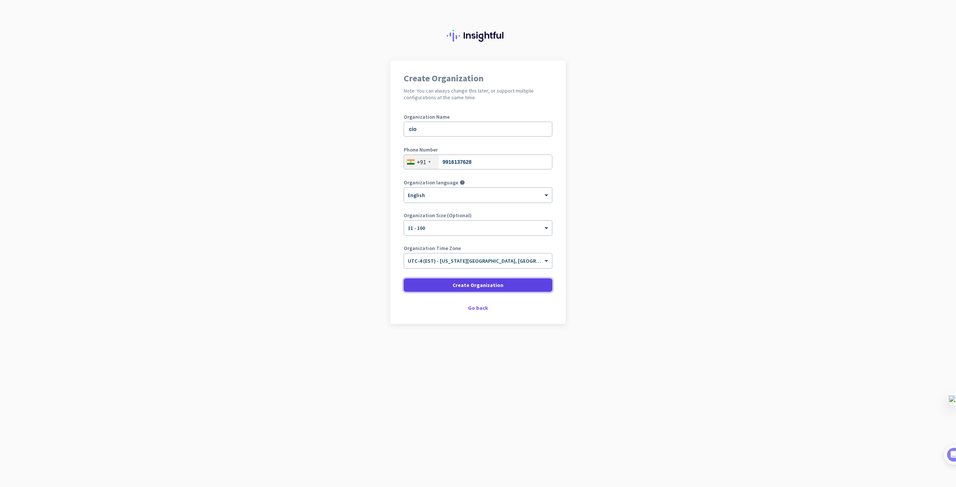
click at [479, 288] on span "Create Organization" at bounding box center [478, 285] width 51 height 7
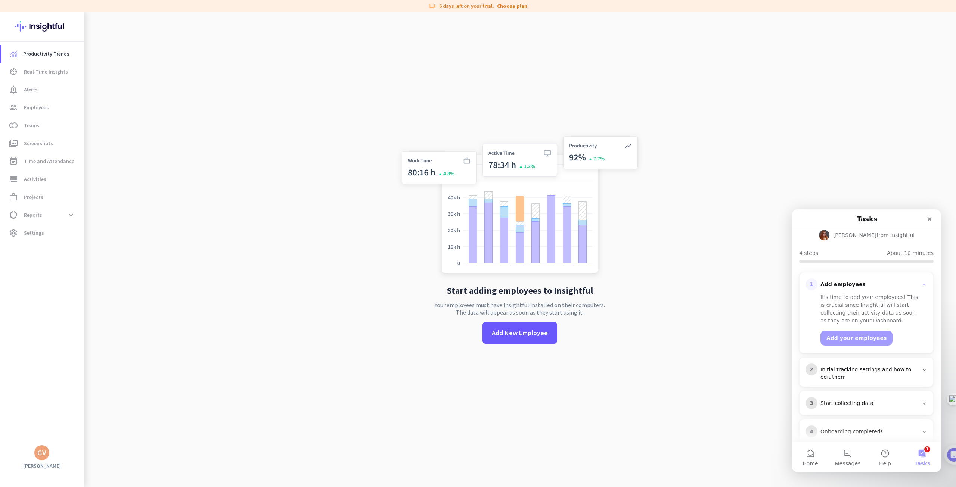
scroll to position [70, 0]
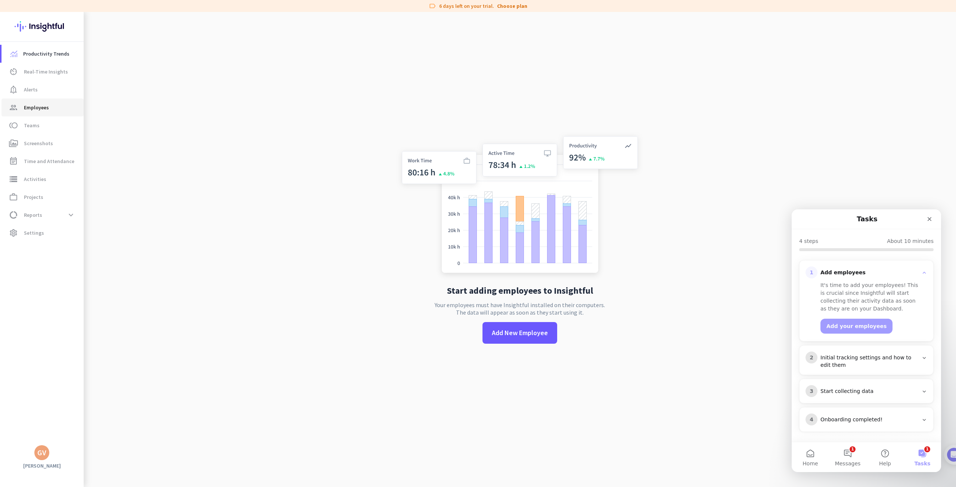
click at [34, 103] on span "Employees" at bounding box center [36, 107] width 25 height 9
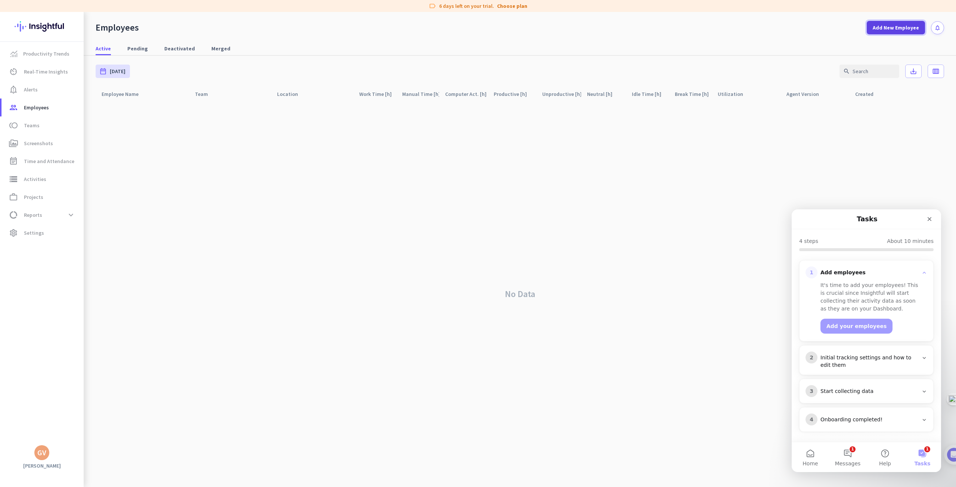
click at [900, 27] on span "Add New Employee" at bounding box center [896, 27] width 46 height 7
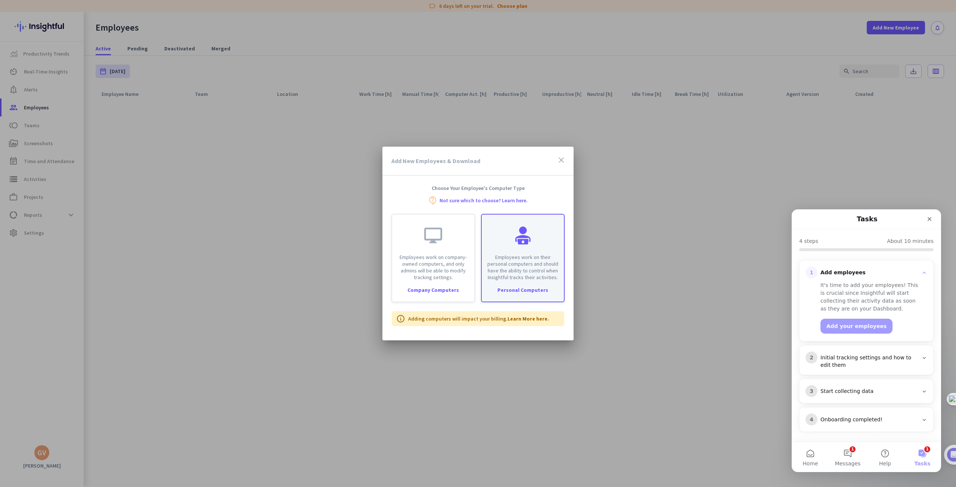
click at [539, 270] on p "Employees work on their personal computers and should have the ability to contr…" at bounding box center [522, 267] width 73 height 27
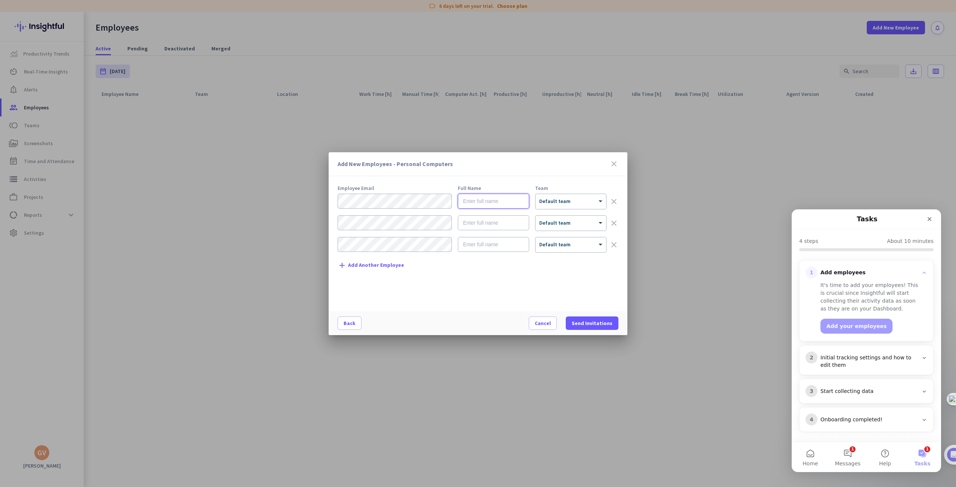
click at [480, 202] on input "text" at bounding box center [493, 201] width 71 height 15
click at [481, 215] on input "text" at bounding box center [493, 222] width 71 height 15
click at [476, 234] on form "× Default team clear × Default team clear × Default team clear" at bounding box center [478, 226] width 281 height 65
drag, startPoint x: 475, startPoint y: 242, endPoint x: 480, endPoint y: 248, distance: 7.9
click at [475, 241] on input "text" at bounding box center [493, 244] width 71 height 15
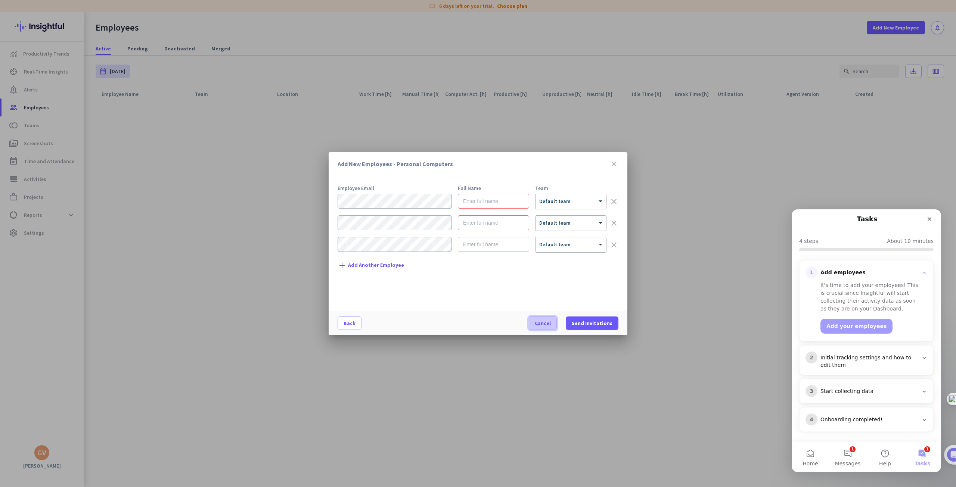
click at [543, 320] on span "Cancel" at bounding box center [543, 323] width 16 height 7
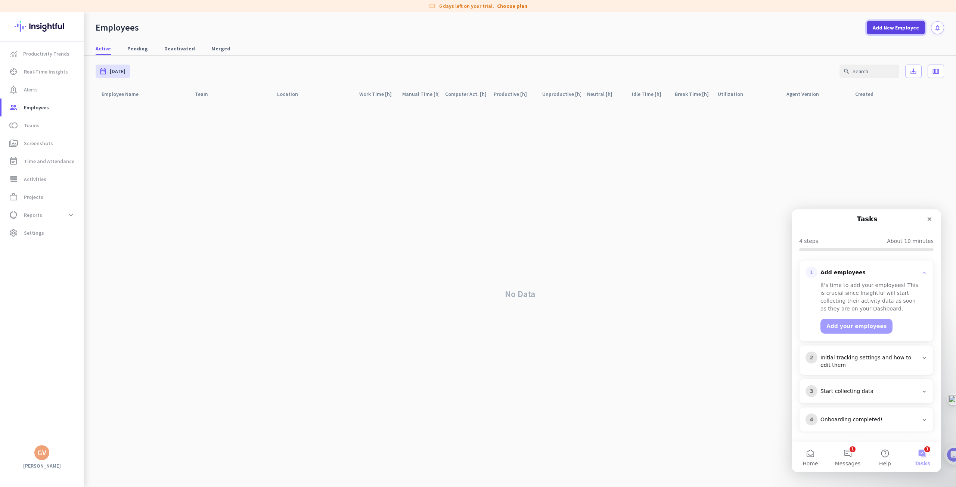
click at [901, 28] on span "Add New Employee" at bounding box center [896, 27] width 46 height 7
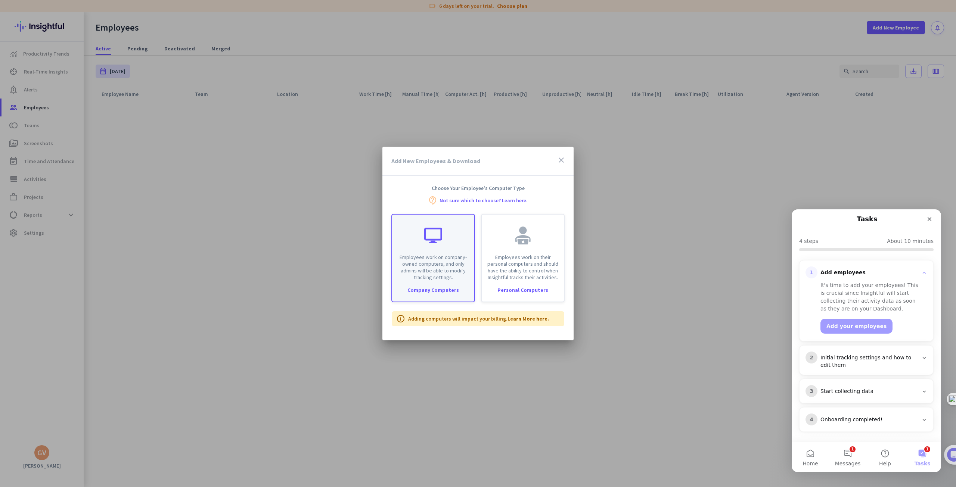
click at [438, 256] on p "Employees work on company-owned computers, and only admins will be able to modi…" at bounding box center [433, 267] width 73 height 27
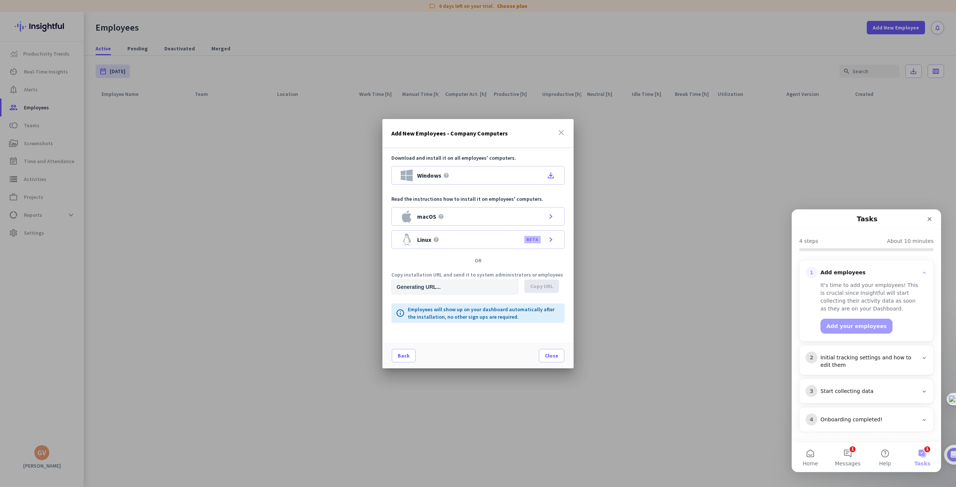
type input "[URL][DOMAIN_NAME]"
click at [561, 129] on icon "close" at bounding box center [561, 132] width 9 height 9
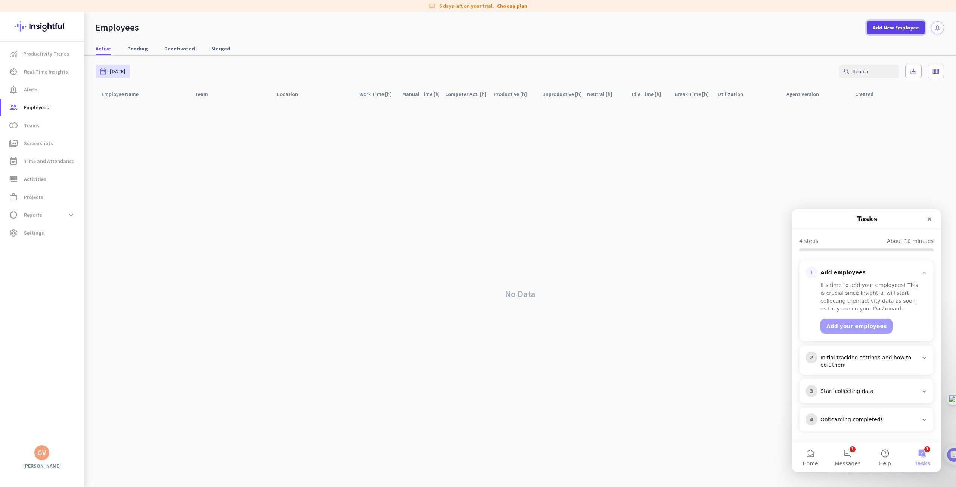
click at [886, 28] on span "Add New Employee" at bounding box center [896, 27] width 46 height 7
click at [881, 29] on span "Add New Employee" at bounding box center [896, 27] width 46 height 7
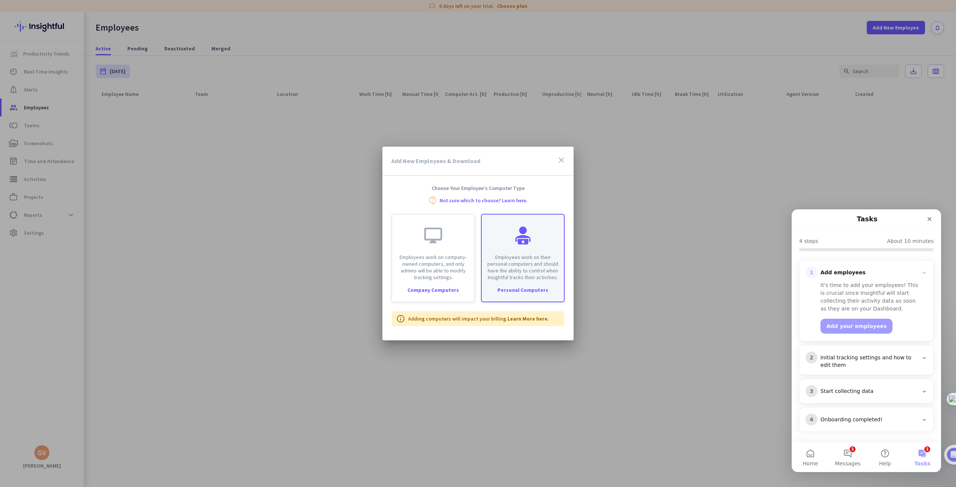
click at [515, 268] on p "Employees work on their personal computers and should have the ability to contr…" at bounding box center [522, 267] width 73 height 27
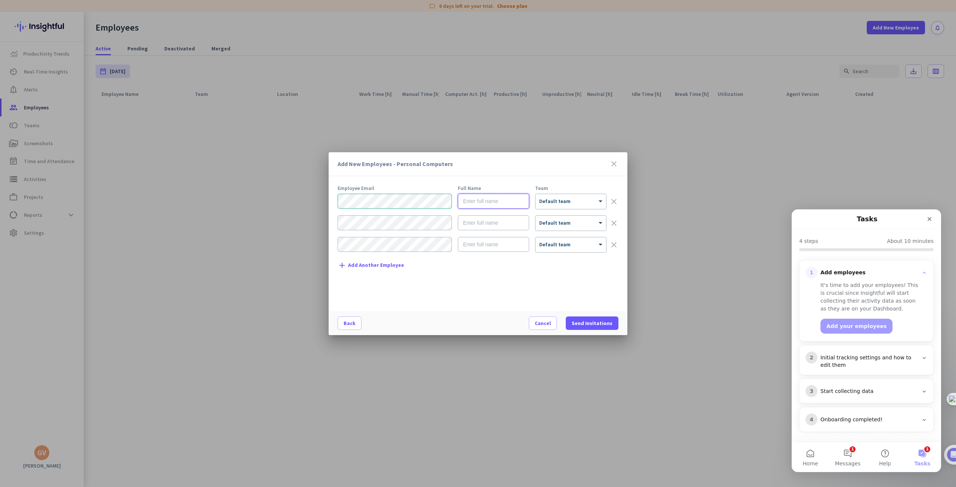
click at [486, 201] on input "text" at bounding box center [493, 201] width 71 height 15
click at [616, 164] on icon "close" at bounding box center [613, 163] width 9 height 9
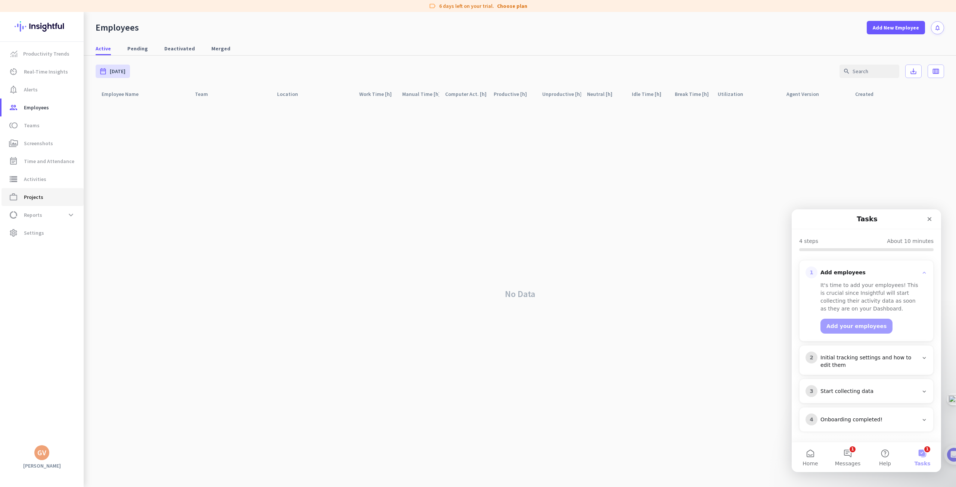
click at [34, 200] on span "Projects" at bounding box center [33, 197] width 19 height 9
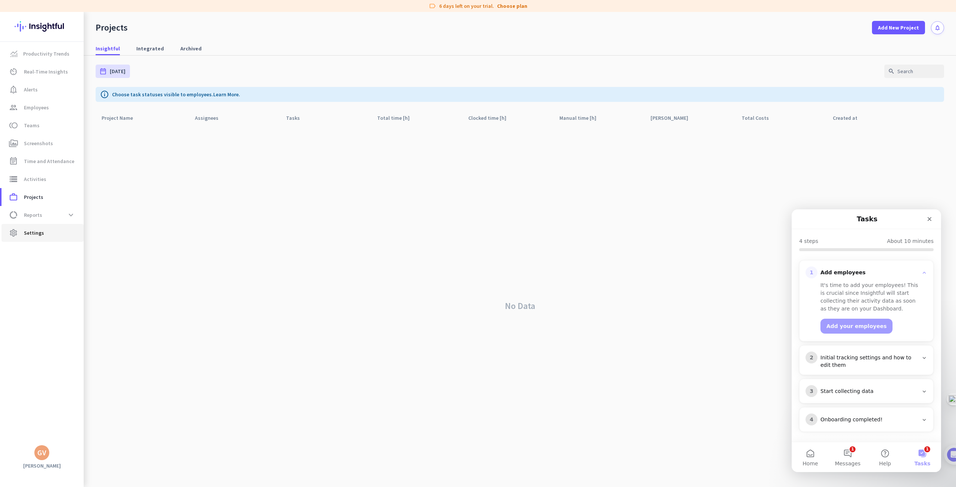
click at [47, 237] on span "settings Settings" at bounding box center [42, 233] width 70 height 9
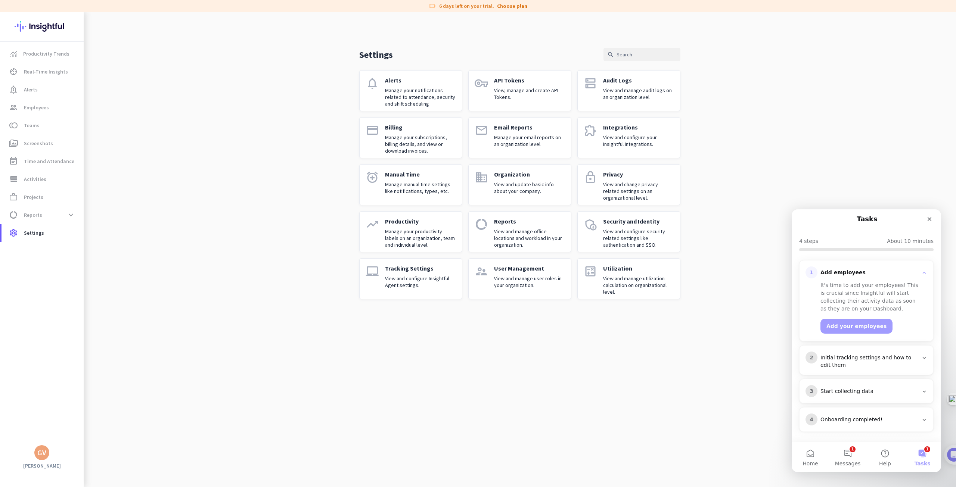
click at [521, 286] on p "View and manage user roles in your organization." at bounding box center [529, 281] width 71 height 13
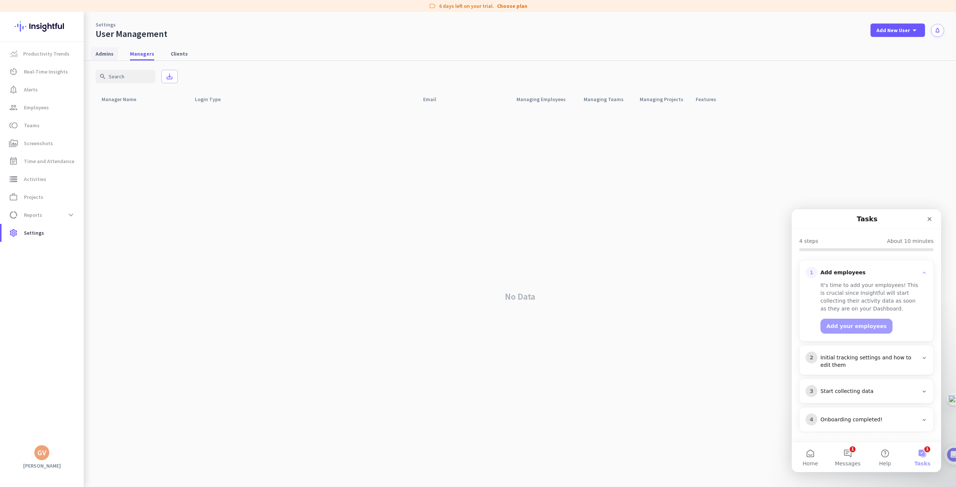
click at [107, 56] on span "Admins" at bounding box center [105, 53] width 18 height 7
click at [129, 55] on link "Managers" at bounding box center [141, 53] width 33 height 13
click at [105, 50] on span "Admins" at bounding box center [105, 53] width 18 height 13
click at [134, 57] on span "Managers" at bounding box center [142, 53] width 24 height 13
click at [895, 31] on span "Add New User" at bounding box center [893, 30] width 34 height 7
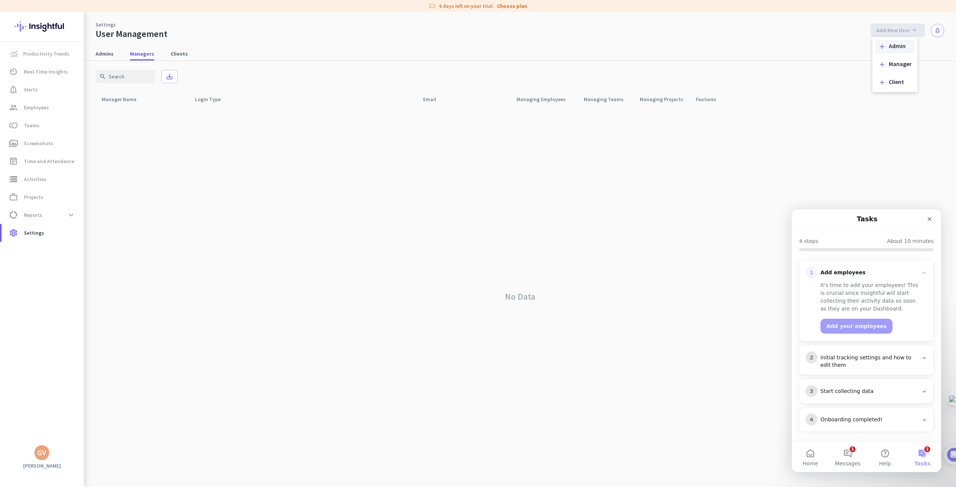
click at [885, 50] on div "add Admin" at bounding box center [894, 46] width 39 height 13
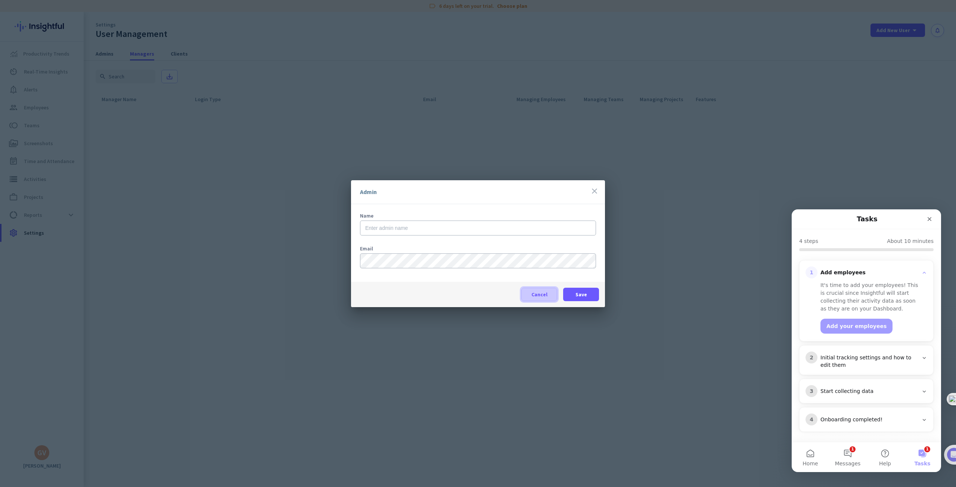
click at [538, 297] on span "Cancel" at bounding box center [539, 294] width 16 height 7
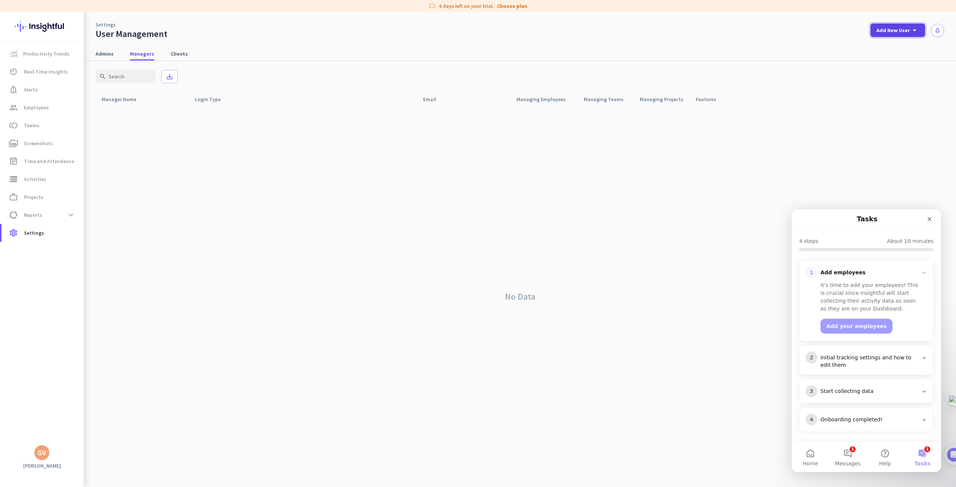
click at [888, 30] on span "Add New User" at bounding box center [893, 30] width 34 height 7
click at [887, 66] on div "add Manager" at bounding box center [894, 64] width 39 height 13
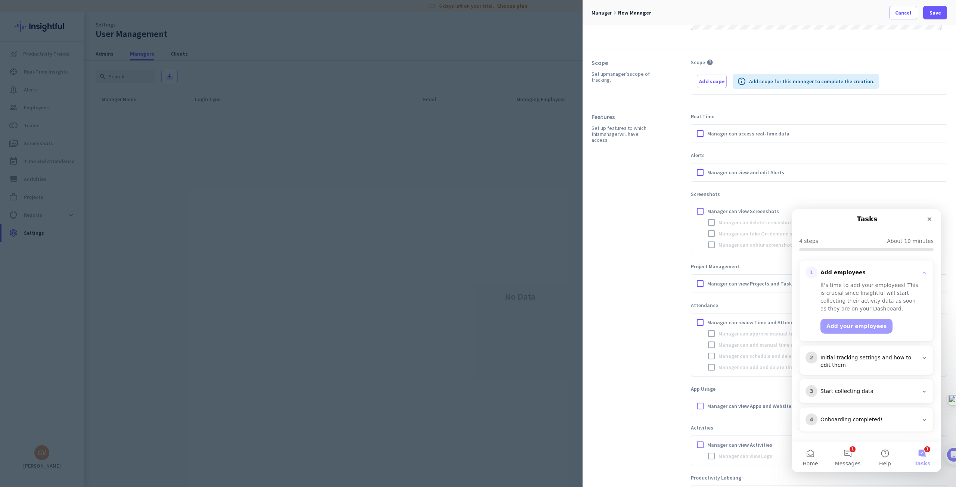
scroll to position [60, 0]
click at [929, 219] on icon "Close" at bounding box center [929, 219] width 6 height 6
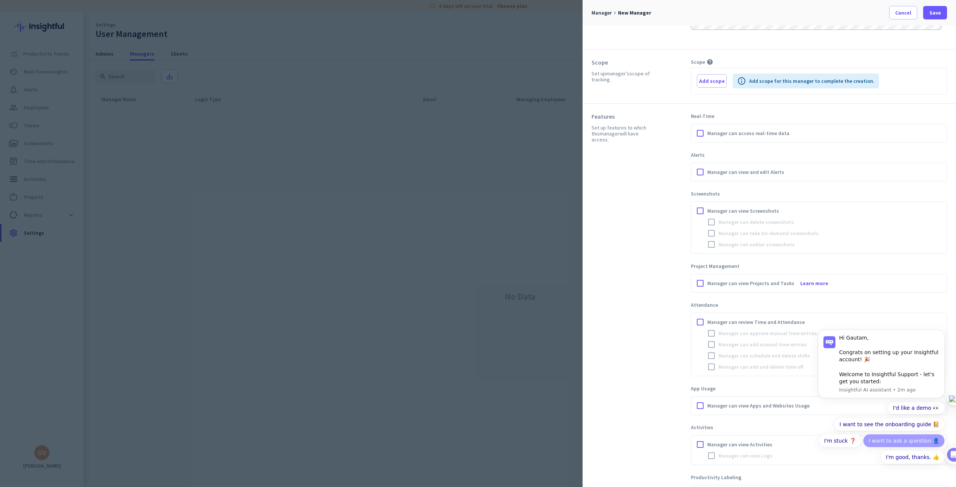
scroll to position [0, 0]
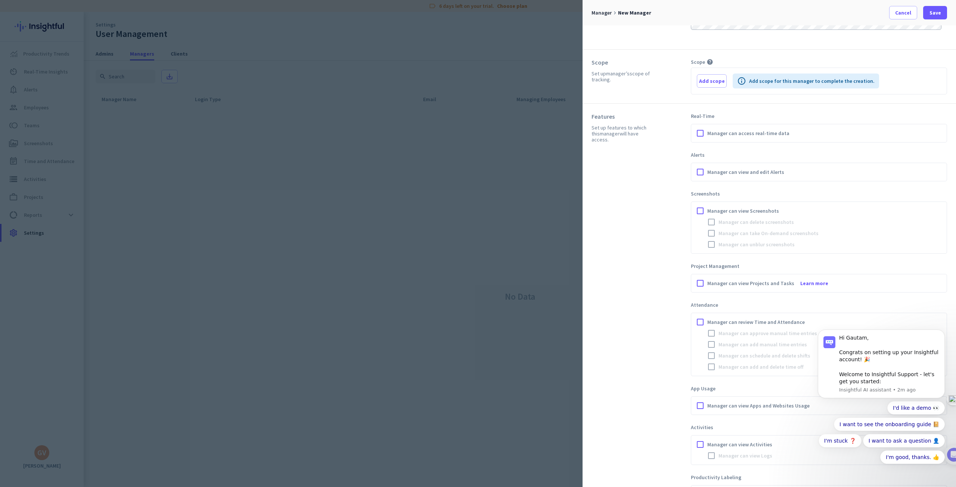
click at [640, 339] on div "Features Set up features to which this manager will have access." at bounding box center [640, 364] width 99 height 503
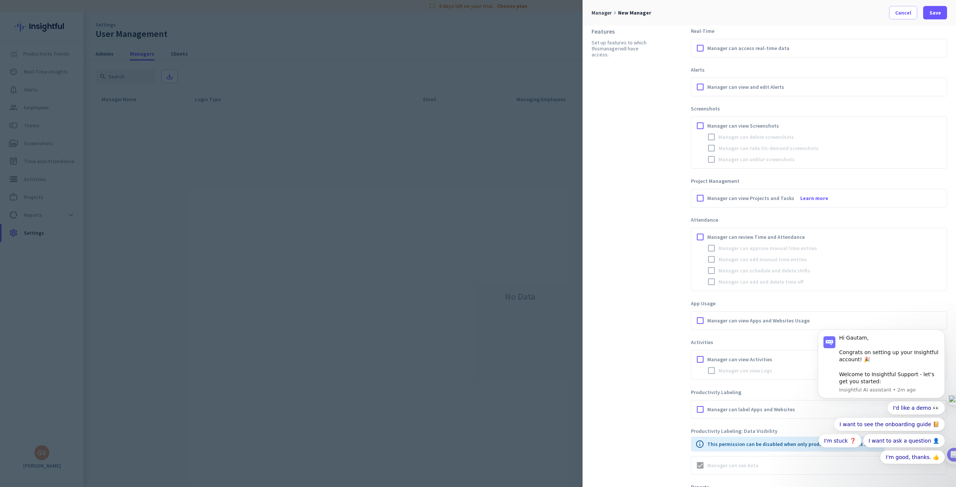
scroll to position [144, 0]
click html "Hi Gautam, Congrats on setting up your Insightful account! 🎉 Welcome to Insight…"
click at [943, 334] on icon "Dismiss notification" at bounding box center [943, 332] width 4 height 4
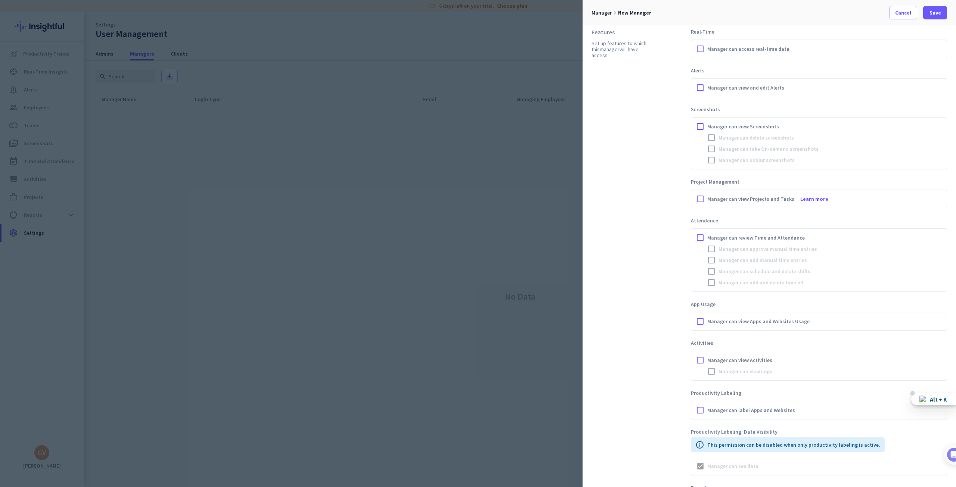
click at [946, 399] on div "Alt + K" at bounding box center [939, 399] width 22 height 8
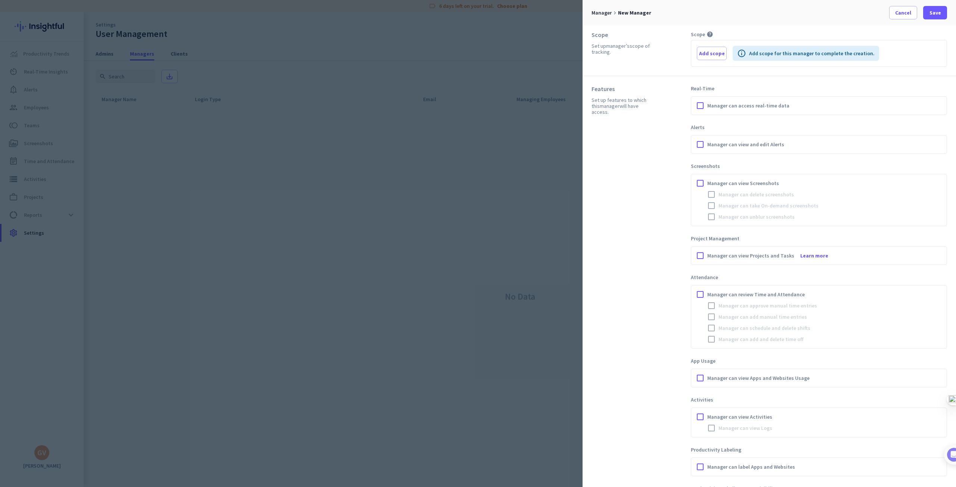
scroll to position [0, 0]
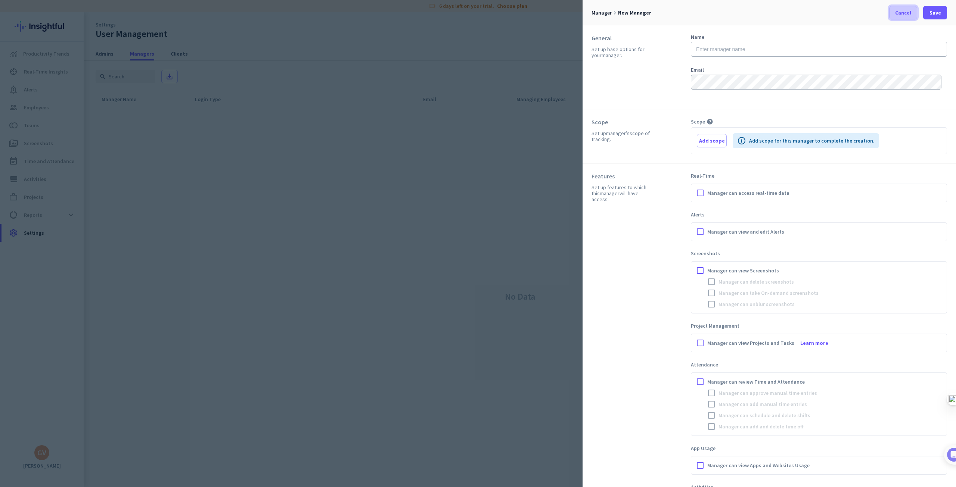
click at [895, 15] on span at bounding box center [902, 13] width 27 height 18
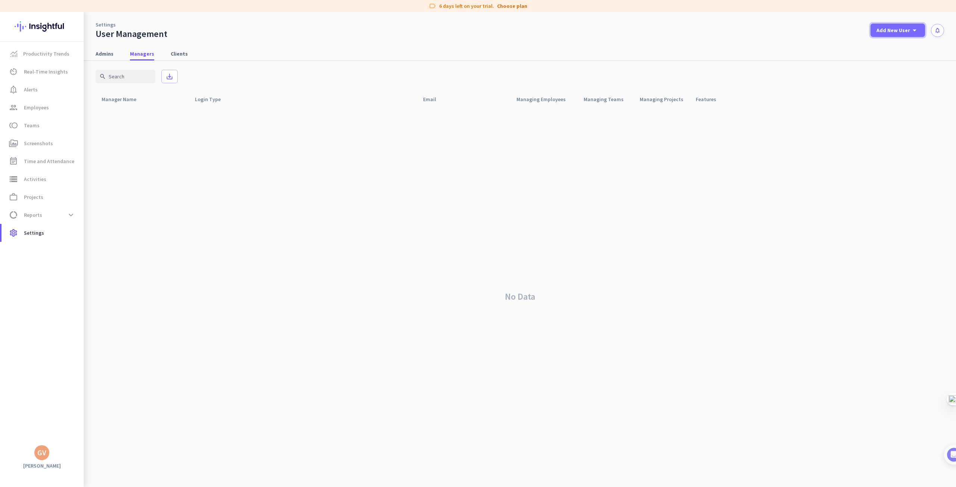
click at [906, 26] on div "Add New User arrow_drop_down" at bounding box center [897, 30] width 43 height 9
click at [898, 81] on div "Client" at bounding box center [896, 82] width 15 height 7
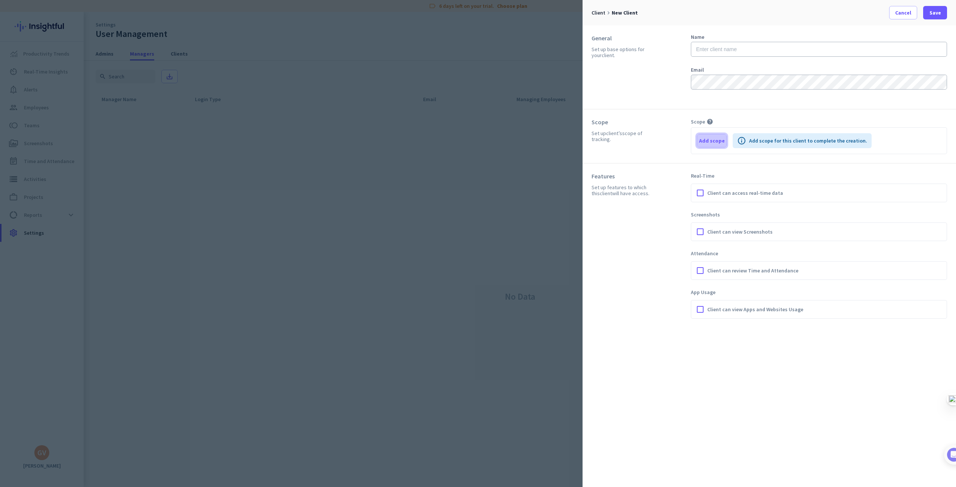
click at [710, 142] on span "Add scope" at bounding box center [712, 140] width 26 height 7
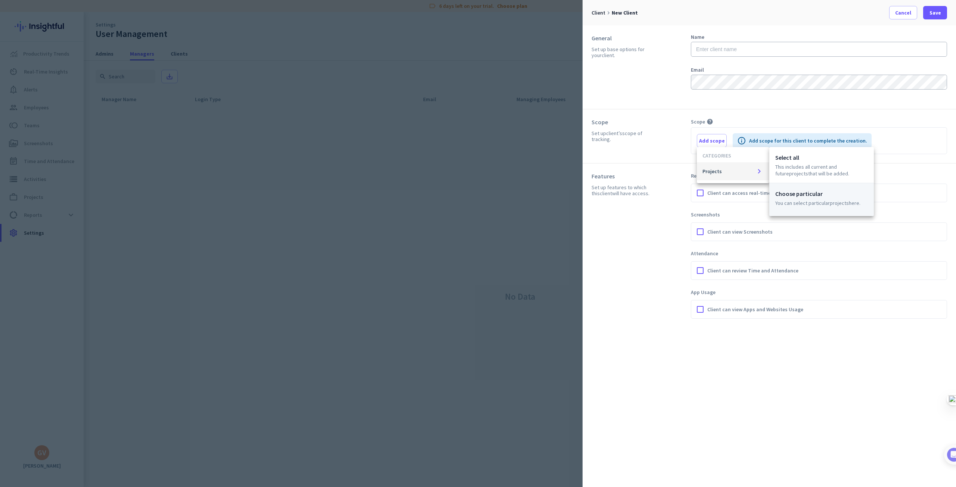
click at [824, 204] on p "You can select particular Projects here." at bounding box center [821, 203] width 93 height 7
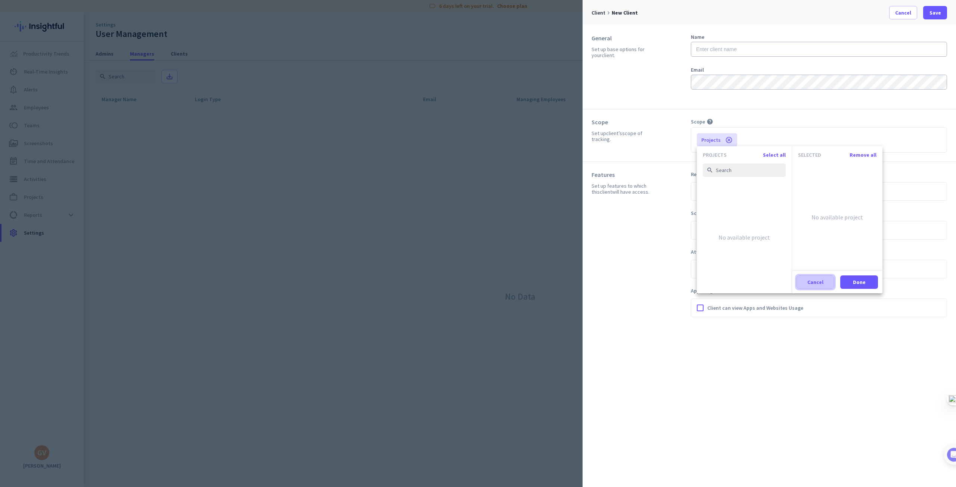
click at [811, 283] on span "Cancel" at bounding box center [815, 282] width 16 height 7
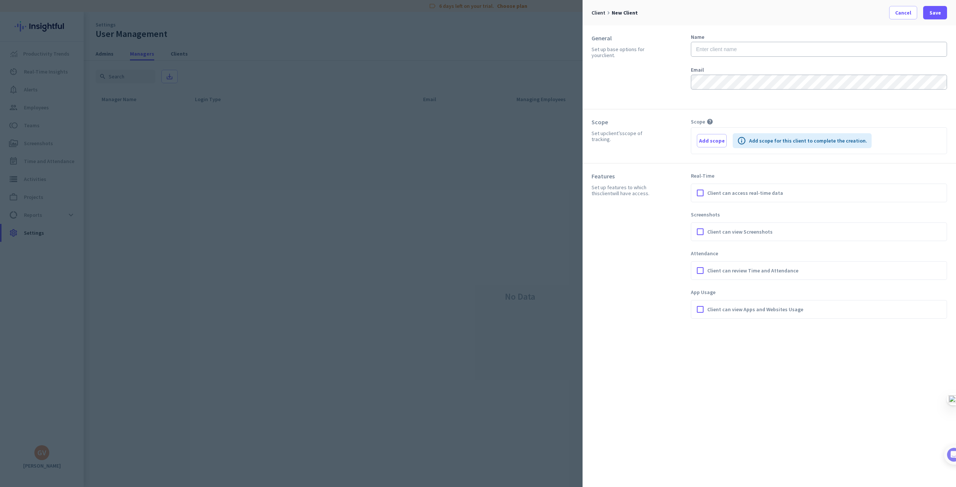
click at [708, 127] on div "Add scope info Add scope for this client to complete the creation." at bounding box center [819, 140] width 256 height 27
click at [715, 139] on span "Add scope" at bounding box center [712, 140] width 26 height 7
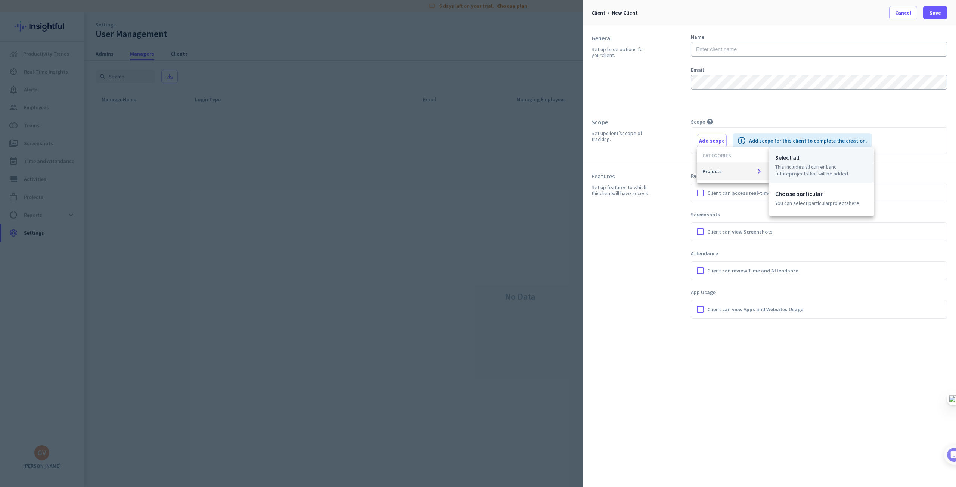
click at [789, 172] on span "Projects" at bounding box center [798, 173] width 19 height 7
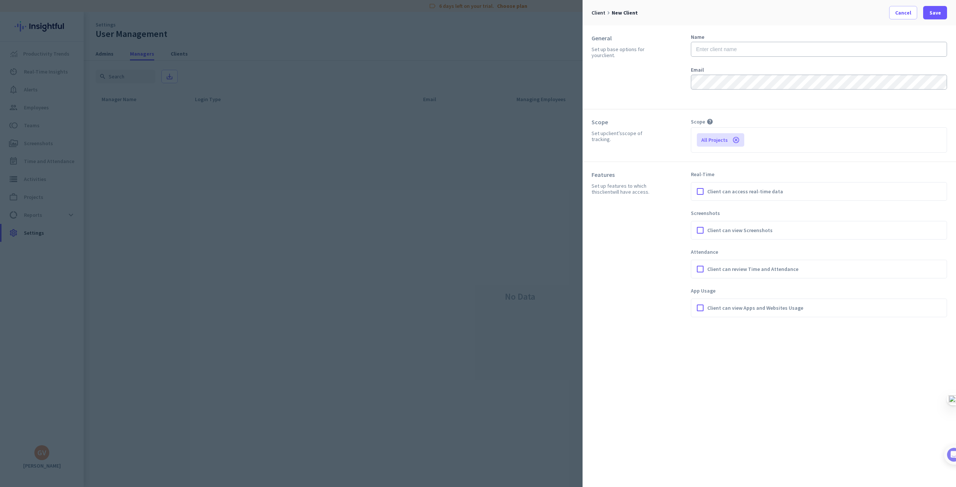
click at [735, 141] on icon "cancel" at bounding box center [735, 139] width 7 height 7
click at [901, 9] on span "Cancel" at bounding box center [903, 12] width 16 height 7
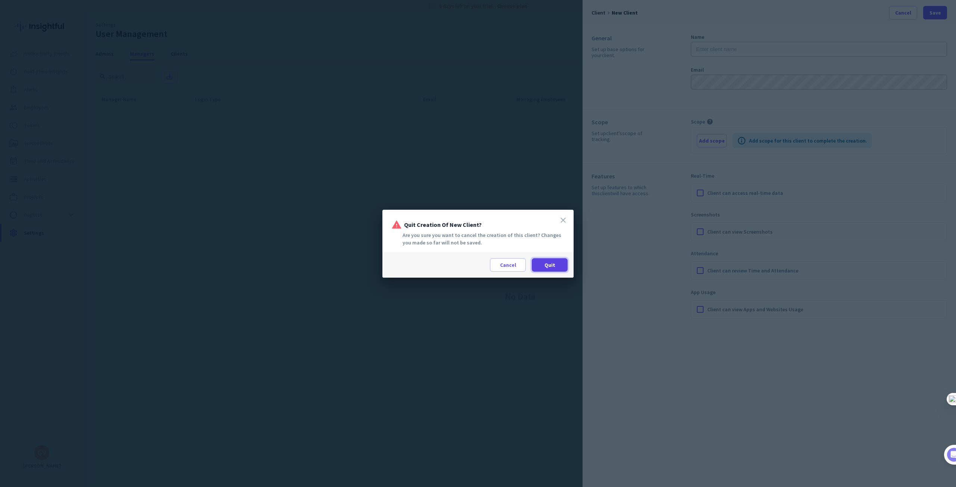
click at [542, 263] on span at bounding box center [550, 265] width 36 height 18
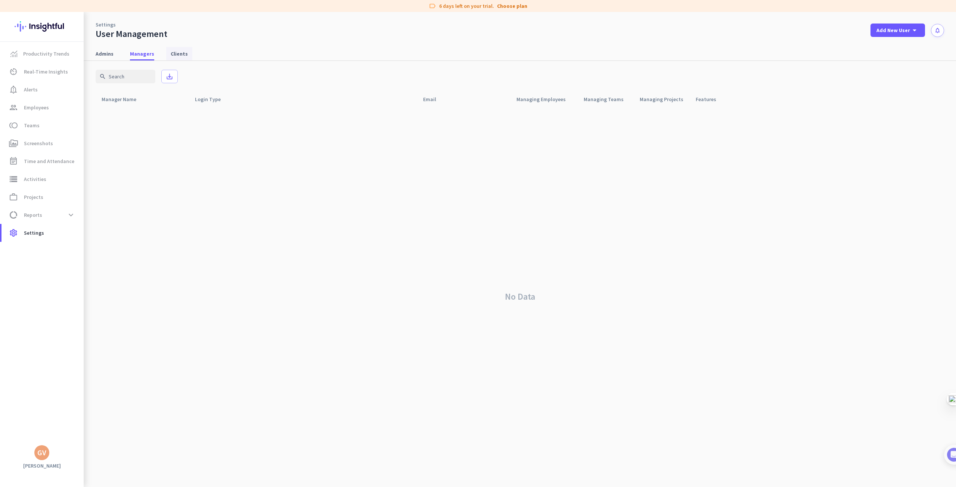
click at [171, 56] on span "Clients" at bounding box center [179, 53] width 17 height 7
click at [145, 60] on span "Managers" at bounding box center [142, 53] width 24 height 13
click at [103, 56] on span "Admins" at bounding box center [105, 53] width 18 height 7
click at [932, 117] on span at bounding box center [933, 118] width 18 height 18
click at [743, 189] on div at bounding box center [478, 243] width 956 height 487
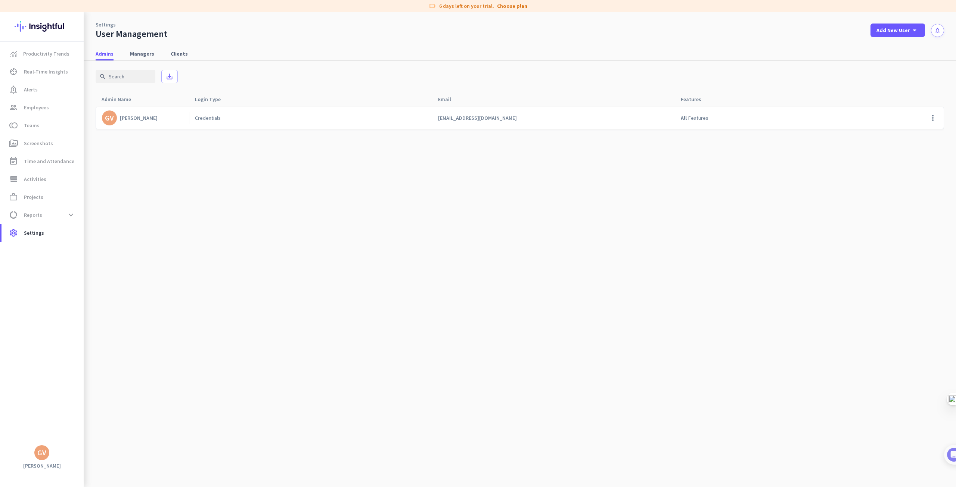
click at [212, 117] on span "Credentials" at bounding box center [208, 118] width 26 height 7
click at [193, 186] on cdk-virtual-scroll-viewport "GV [PERSON_NAME] Credentials [EMAIL_ADDRESS][DOMAIN_NAME] All Features more_vert" at bounding box center [520, 296] width 848 height 381
click at [27, 56] on span "Productivity Trends" at bounding box center [46, 53] width 46 height 9
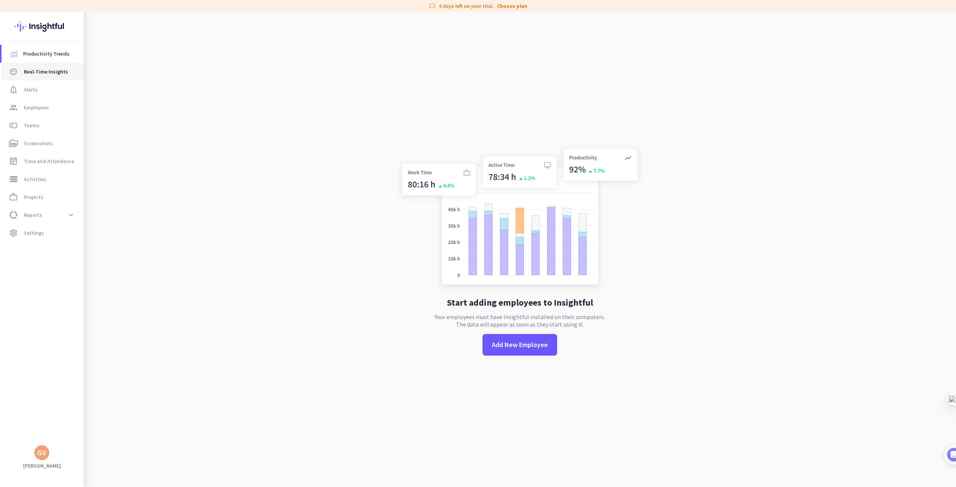
click at [39, 69] on span "Real-Time Insights" at bounding box center [46, 71] width 44 height 9
